Goal: Task Accomplishment & Management: Manage account settings

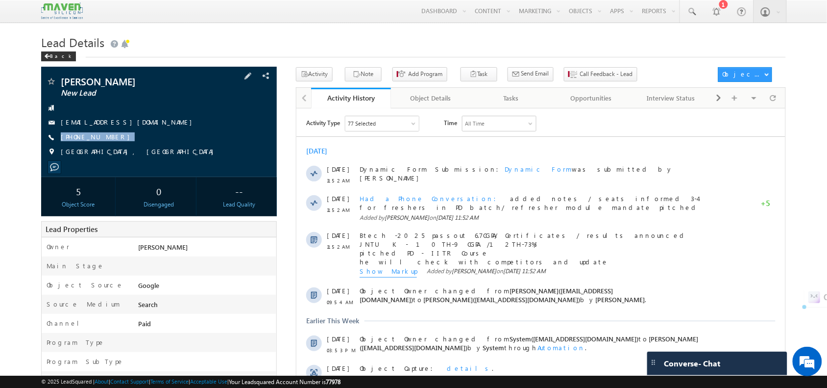
drag, startPoint x: 110, startPoint y: 138, endPoint x: 114, endPoint y: 145, distance: 7.5
click at [114, 145] on div "Molleti Saathvik New Lead saathvikmolleti@gmail.com +91-9392523665" at bounding box center [158, 118] width 225 height 85
copy div "[PHONE_NUMBER]"
drag, startPoint x: 152, startPoint y: 120, endPoint x: 155, endPoint y: 132, distance: 12.7
click at [155, 132] on div "Molleti Saathvik New Lead saathvikmolleti@gmail.com +91-9392523665" at bounding box center [158, 118] width 225 height 85
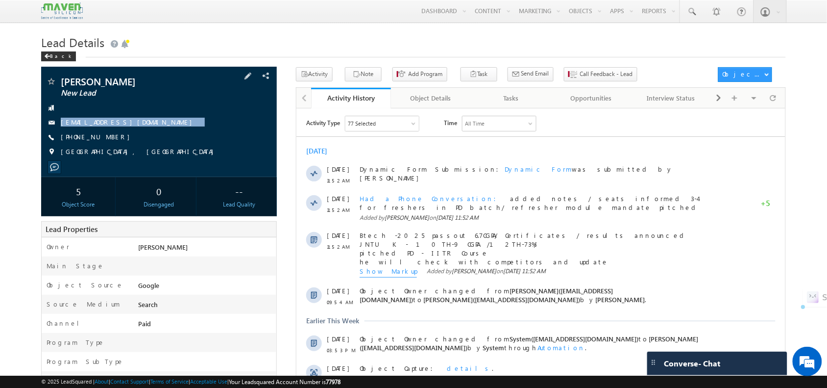
copy div "saathvikmolleti@gmail.com"
click at [98, 136] on span "+91-9392523665" at bounding box center [98, 137] width 74 height 10
click at [98, 140] on span "+91-9392523665" at bounding box center [98, 137] width 74 height 10
drag, startPoint x: 116, startPoint y: 138, endPoint x: 114, endPoint y: 144, distance: 5.9
click at [114, 144] on div "Molleti Saathvik New Lead saathvikmolleti@gmail.com +91-9392523665" at bounding box center [158, 118] width 225 height 85
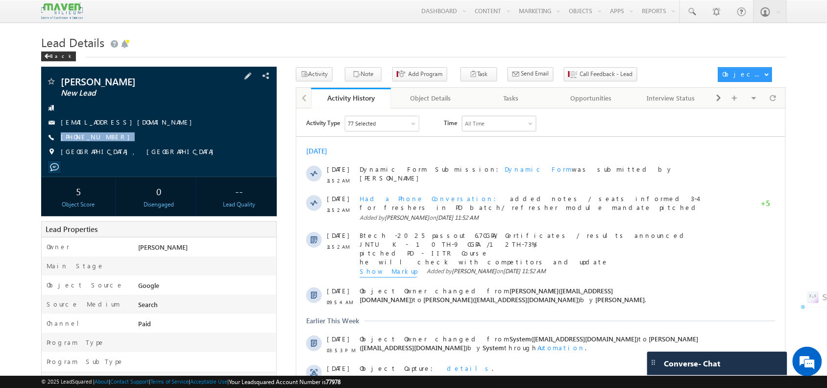
copy div "+91-9392523665"
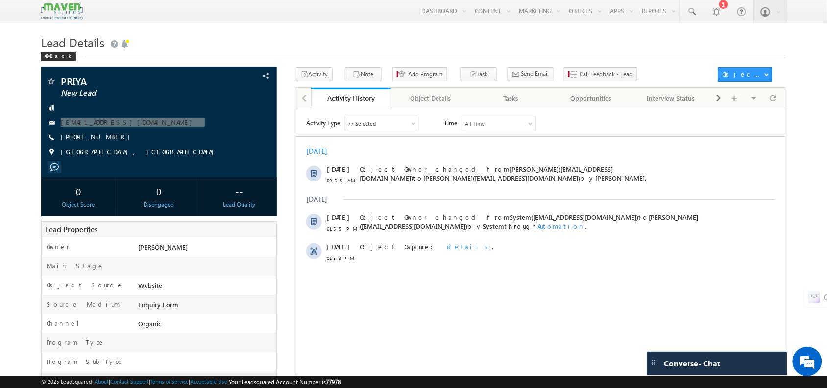
click at [552, 304] on div "Activity Type 77 Selected Select All Sales Activities 1 Sales Activity Opportun…" at bounding box center [540, 237] width 489 height 245
click at [225, 124] on div "priyakirubakaran85@gmail.com" at bounding box center [158, 123] width 225 height 10
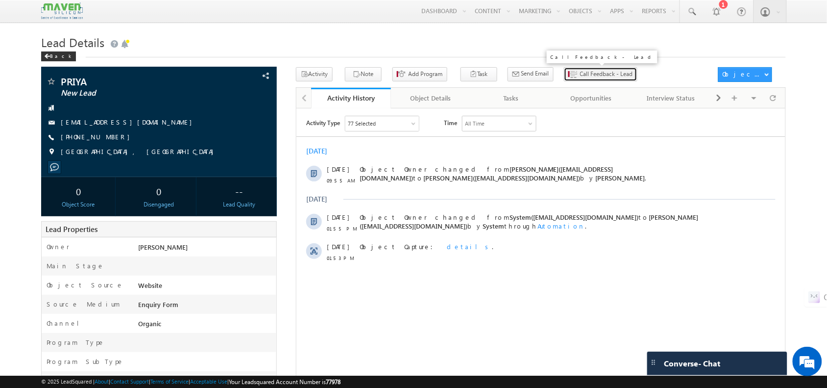
click at [570, 74] on icon "button" at bounding box center [574, 74] width 8 height 9
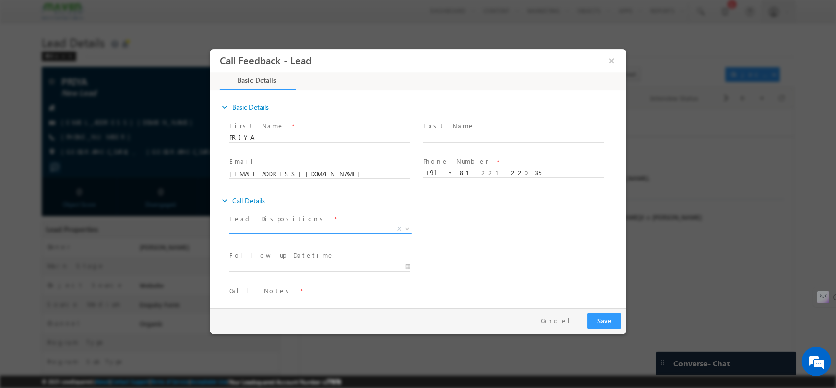
click at [292, 224] on span "X" at bounding box center [320, 228] width 183 height 10
select select "Not Contacted"
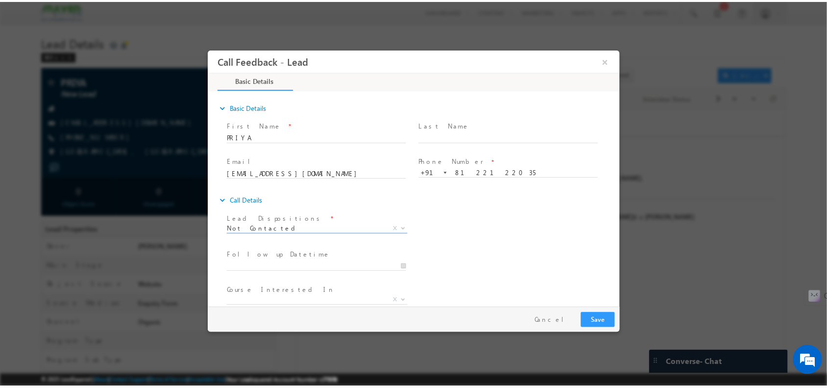
scroll to position [52, 0]
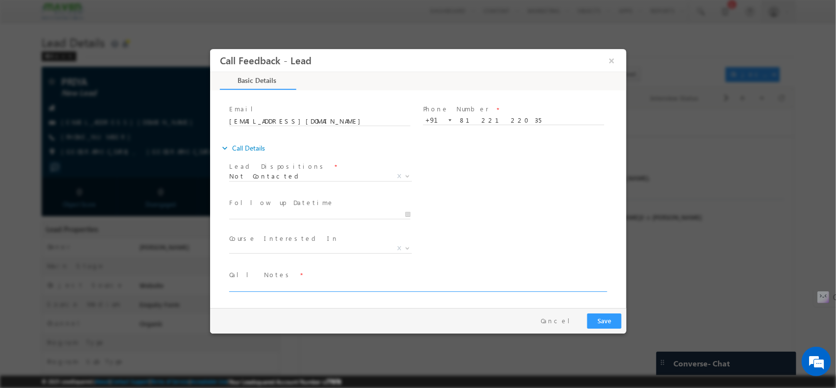
click at [291, 284] on textarea at bounding box center [417, 285] width 377 height 11
type textarea "npu"
click at [619, 325] on button "Save" at bounding box center [604, 320] width 34 height 15
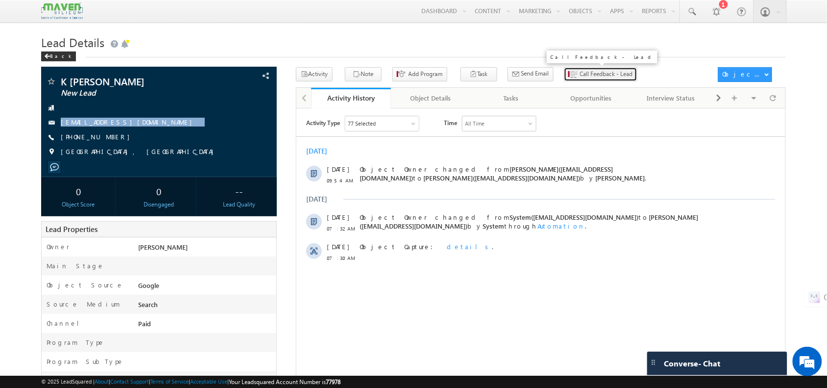
click at [580, 74] on span "Call Feedback - Lead" at bounding box center [606, 74] width 53 height 9
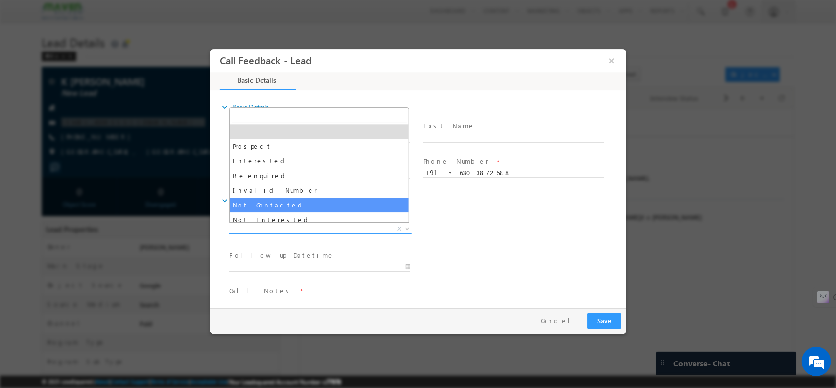
drag, startPoint x: 260, startPoint y: 226, endPoint x: 287, endPoint y: 200, distance: 37.8
select select "Not Contacted"
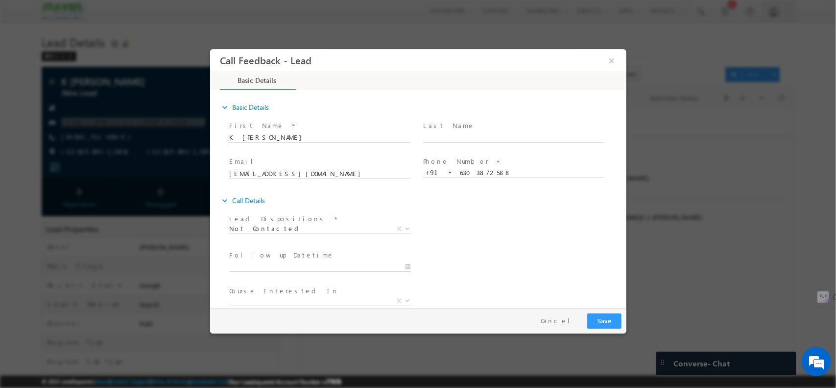
click at [287, 200] on div "expand_more Call Details" at bounding box center [422, 200] width 407 height 18
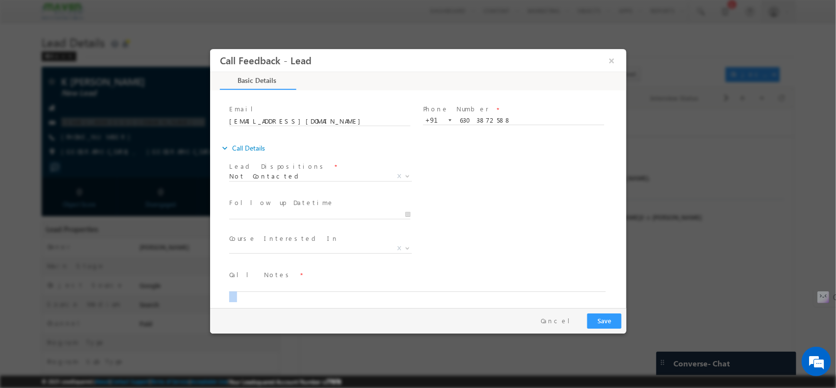
drag, startPoint x: 266, startPoint y: 298, endPoint x: 248, endPoint y: 284, distance: 23.0
click at [248, 284] on span at bounding box center [422, 286] width 386 height 12
click at [248, 284] on textarea at bounding box center [417, 285] width 377 height 11
type textarea "switch off"
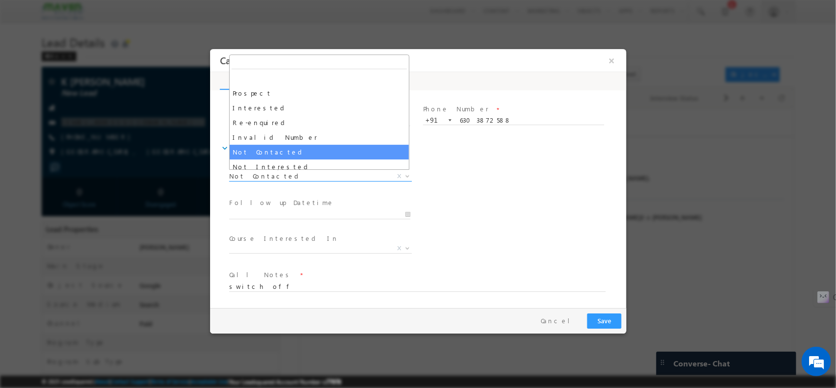
click at [251, 176] on span "Not Contacted" at bounding box center [308, 175] width 159 height 9
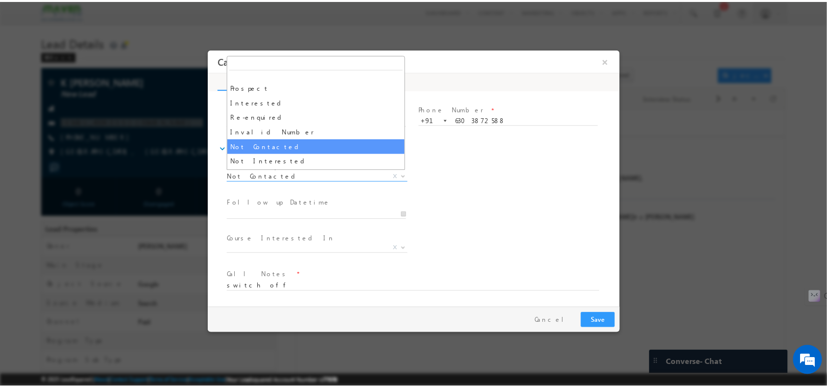
scroll to position [0, 0]
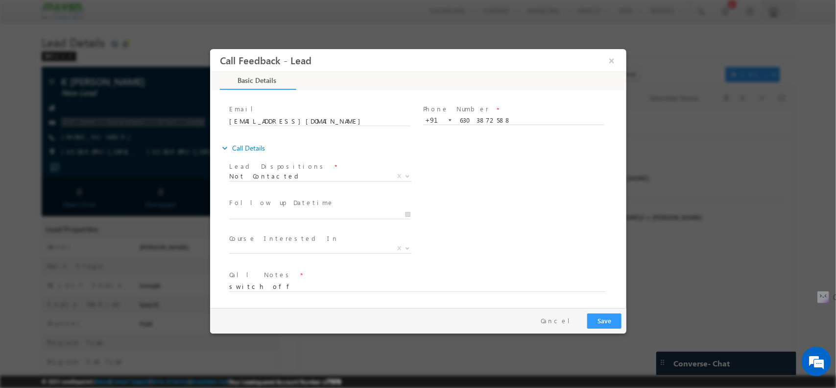
click at [496, 178] on div "Lead Dispositions * Prospect Interested Re-enquired Invalid Number Not Contacte…" at bounding box center [426, 177] width 399 height 36
click at [600, 319] on button "Save" at bounding box center [604, 320] width 34 height 15
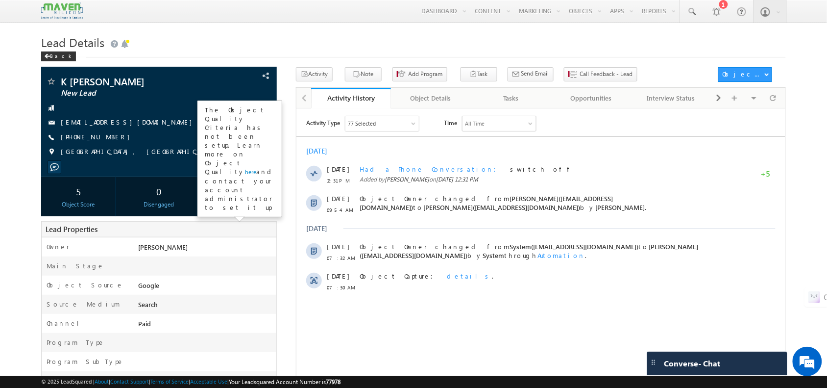
scroll to position [263, 0]
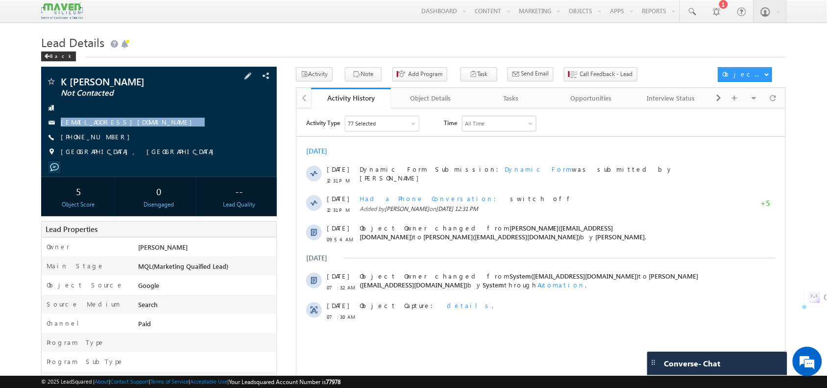
drag, startPoint x: 162, startPoint y: 122, endPoint x: 163, endPoint y: 132, distance: 9.8
click at [163, 132] on div "K RUCHITA Not Contacted ruchitasadanandam@gmail.com +91-6303872588" at bounding box center [158, 118] width 225 height 85
copy div "ruchitasadanandam@gmail.com"
click at [365, 77] on button "Note" at bounding box center [363, 74] width 37 height 14
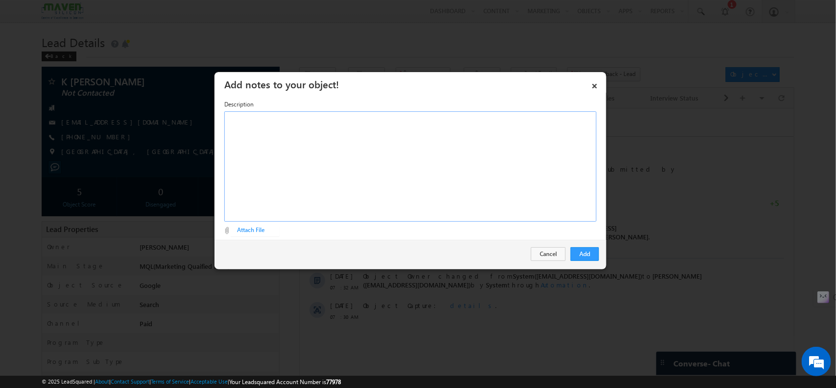
click at [484, 163] on div at bounding box center [410, 166] width 372 height 110
click at [584, 256] on button "Add" at bounding box center [585, 254] width 28 height 14
